Goal: Transaction & Acquisition: Purchase product/service

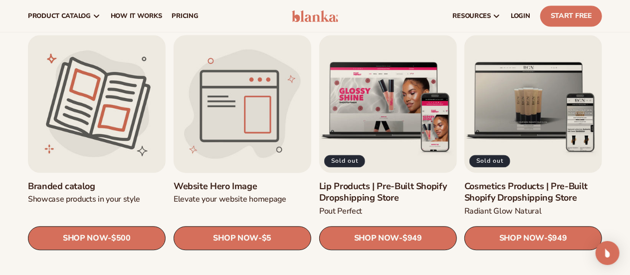
scroll to position [1004, 0]
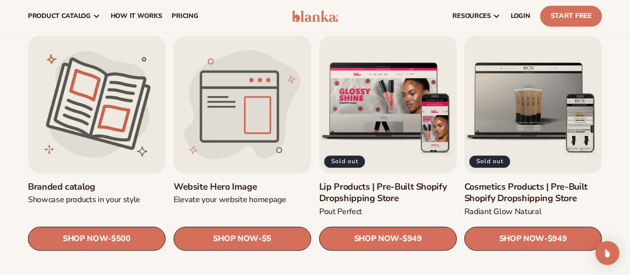
click at [263, 181] on link "Website Hero Image" at bounding box center [243, 186] width 138 height 11
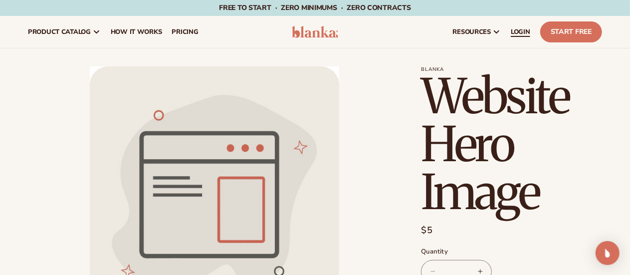
click at [525, 32] on span "LOGIN" at bounding box center [520, 32] width 19 height 8
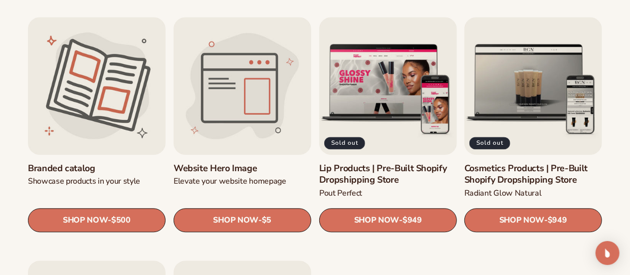
scroll to position [1023, 0]
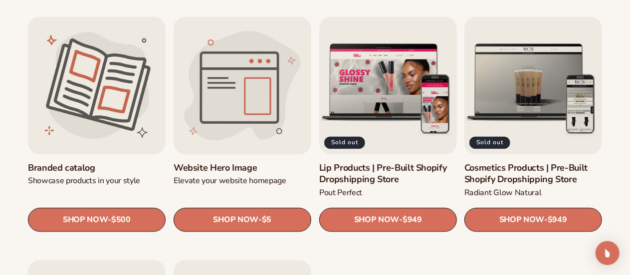
click at [284, 162] on link "Website Hero Image" at bounding box center [243, 167] width 138 height 11
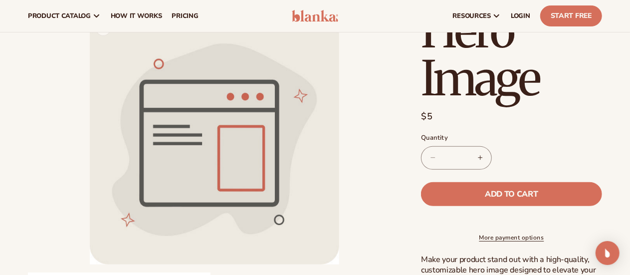
scroll to position [120, 0]
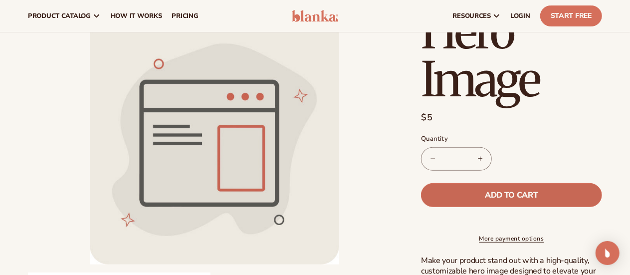
click at [488, 195] on span "Add to cart" at bounding box center [511, 195] width 53 height 8
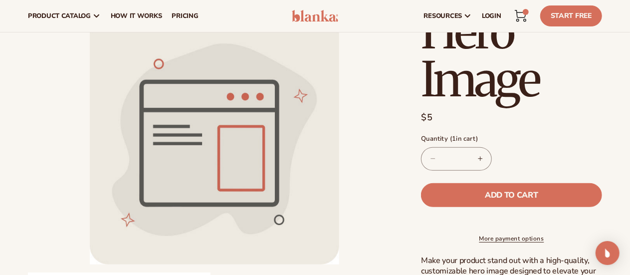
click at [524, 20] on icon at bounding box center [521, 16] width 12 height 12
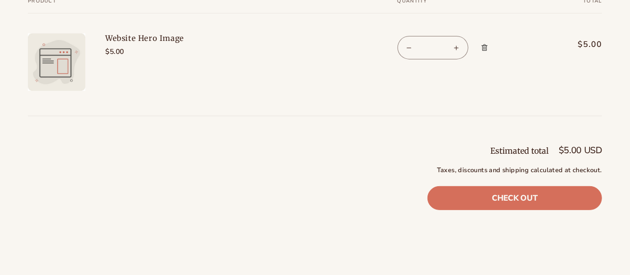
scroll to position [133, 0]
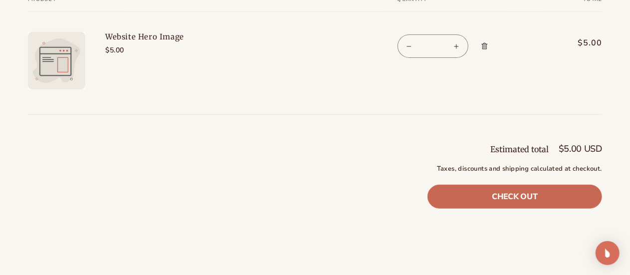
click at [510, 190] on link "Check out" at bounding box center [515, 197] width 175 height 24
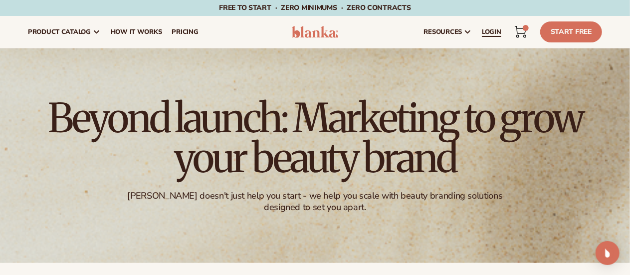
click at [496, 30] on span "LOGIN" at bounding box center [491, 32] width 19 height 8
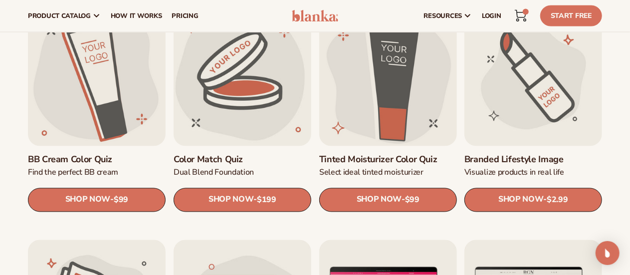
scroll to position [796, 0]
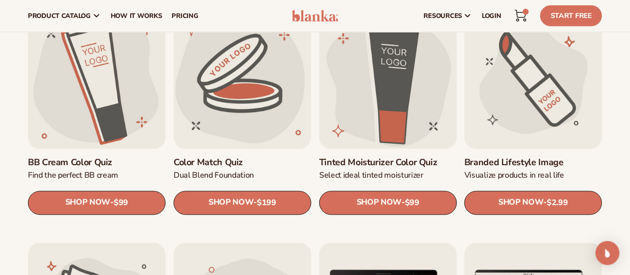
click at [546, 157] on link "Branded Lifestyle Image" at bounding box center [534, 162] width 138 height 11
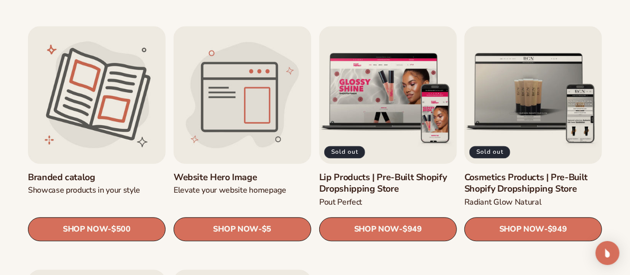
scroll to position [1014, 0]
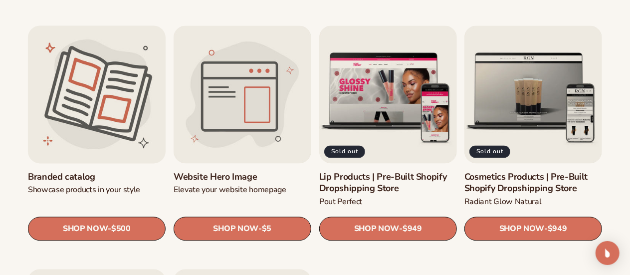
click at [105, 171] on link "Branded catalog" at bounding box center [97, 176] width 138 height 11
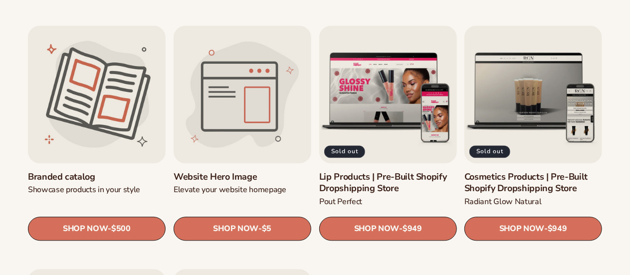
scroll to position [1014, 0]
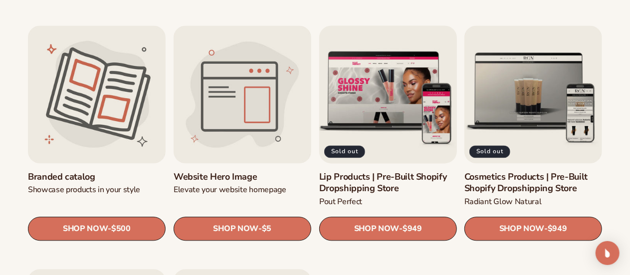
click at [396, 171] on link "Lip Products | Pre-Built Shopify Dropshipping Store" at bounding box center [388, 182] width 138 height 23
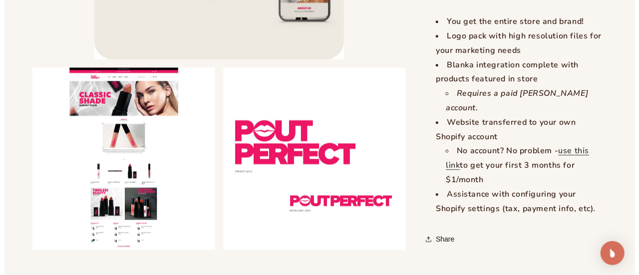
scroll to position [1252, 0]
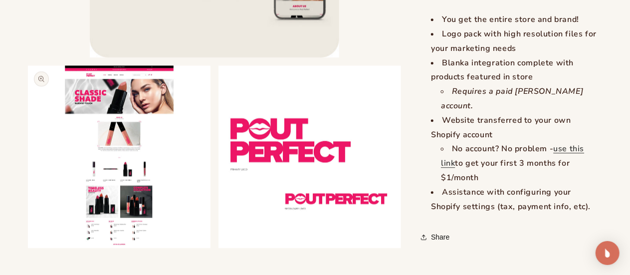
click at [28, 248] on button "Open media 2 in modal" at bounding box center [28, 248] width 0 height 0
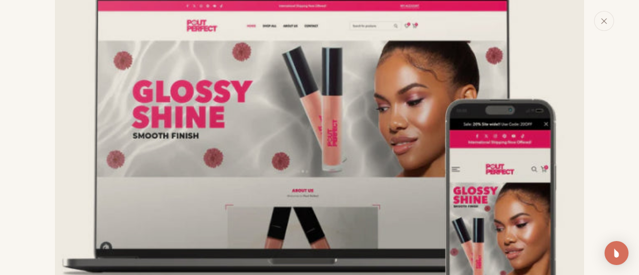
scroll to position [0, 0]
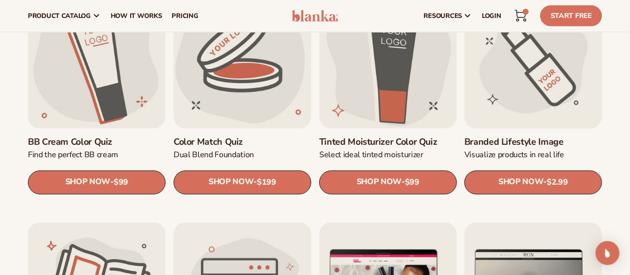
scroll to position [754, 0]
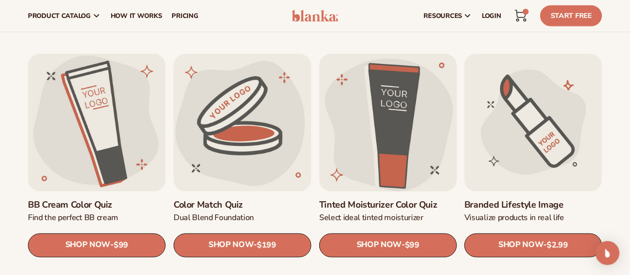
click at [424, 200] on link "Tinted Moisturizer Color Quiz" at bounding box center [388, 205] width 138 height 11
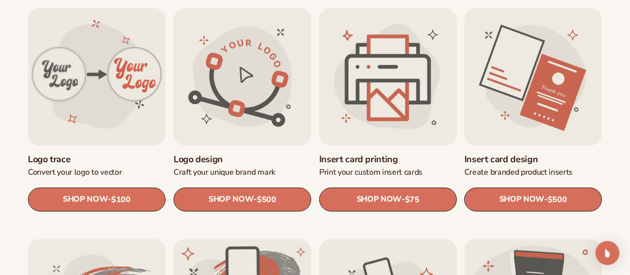
scroll to position [351, 0]
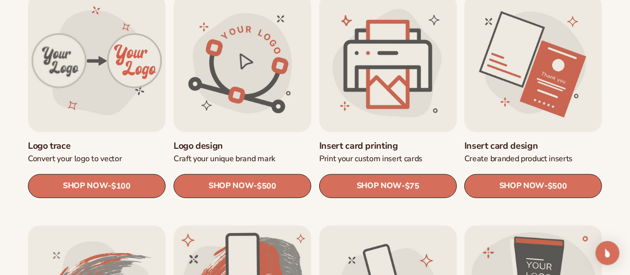
click at [412, 140] on link "Insert card printing" at bounding box center [388, 145] width 138 height 11
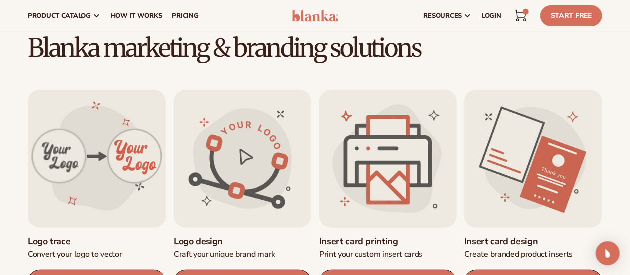
scroll to position [255, 0]
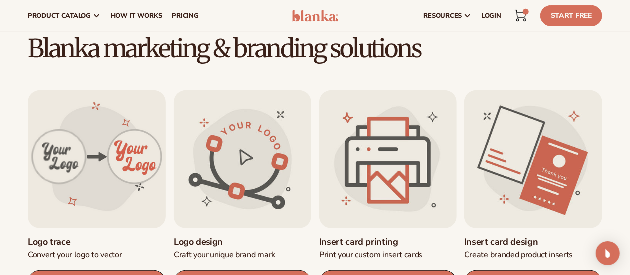
click at [569, 236] on link "Insert card design" at bounding box center [534, 241] width 138 height 11
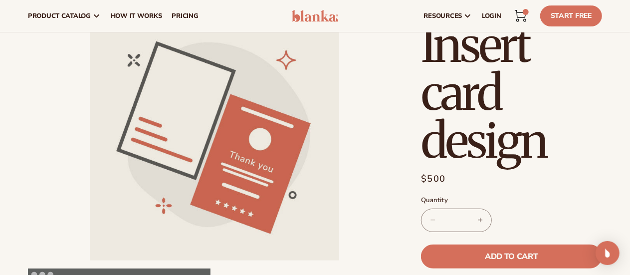
scroll to position [60, 0]
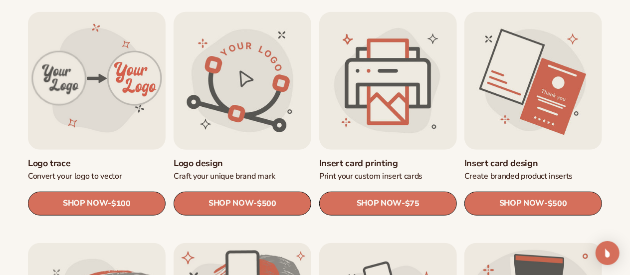
scroll to position [334, 0]
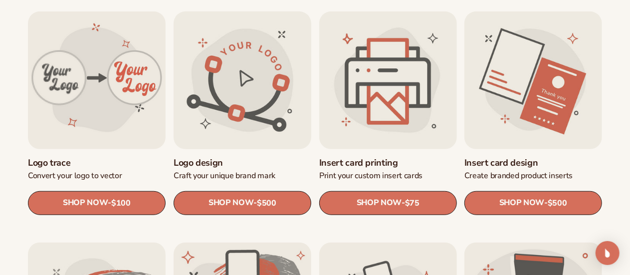
click at [263, 157] on link "Logo design" at bounding box center [243, 162] width 138 height 11
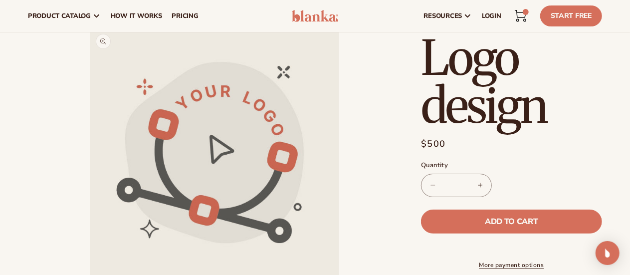
scroll to position [31, 0]
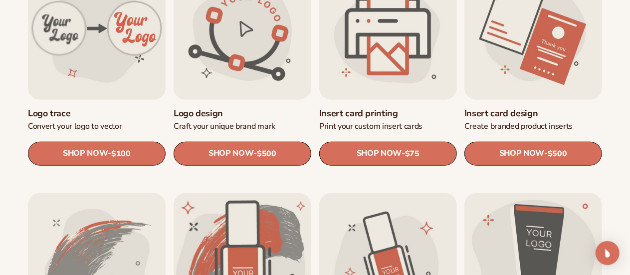
scroll to position [402, 0]
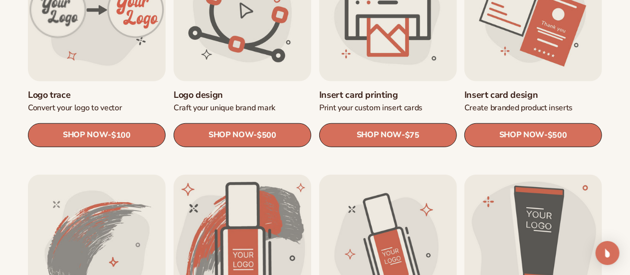
click at [109, 89] on link "Logo trace" at bounding box center [97, 94] width 138 height 11
